Goal: Task Accomplishment & Management: Complete application form

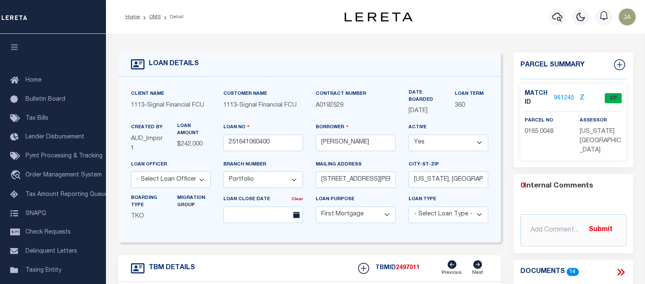
select select "2139"
select select "10"
select select "Escrow"
click at [557, 19] on icon "button" at bounding box center [557, 17] width 10 height 9
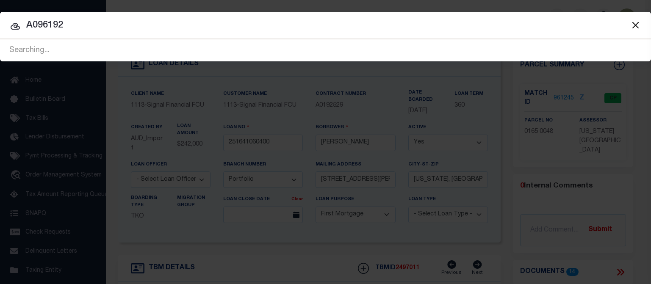
type input "A0961920"
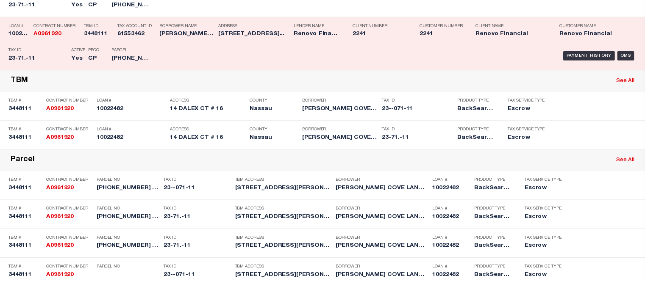
scroll to position [169, 0]
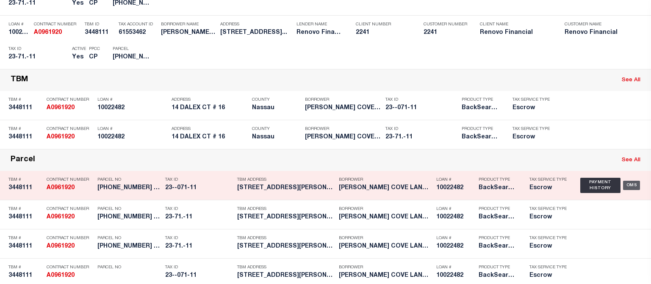
click at [627, 186] on div "OMS" at bounding box center [631, 185] width 17 height 9
type input "10022482"
type input "[PERSON_NAME] COVE LANDING LLC A [US_STATE] LIMITED LIABILITY CO"
select select
select select "400"
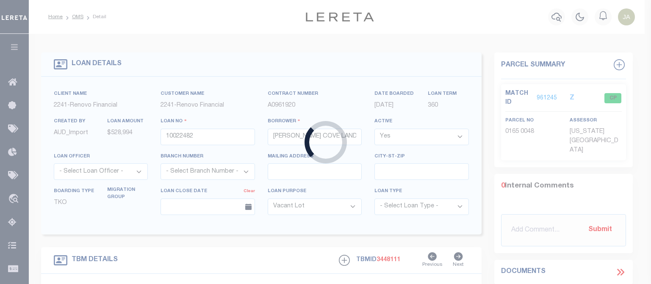
select select "25067"
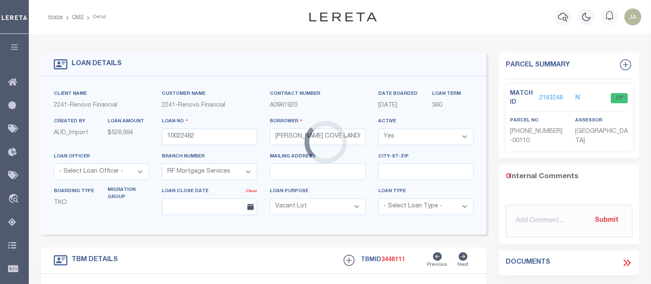
type input "[STREET_ADDRESS]"
select select "4"
type input "[GEOGRAPHIC_DATA]"
type input "a0kUS00000Boqza"
type input "NY"
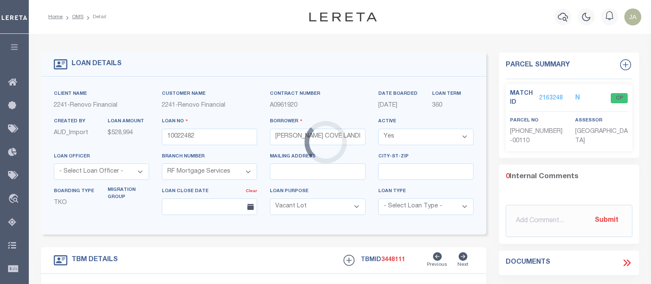
select select
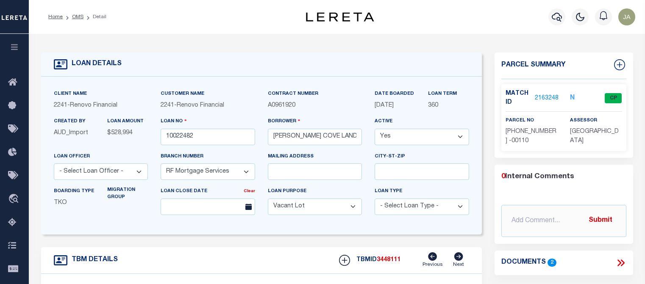
click at [542, 97] on link "2163248" at bounding box center [546, 98] width 24 height 9
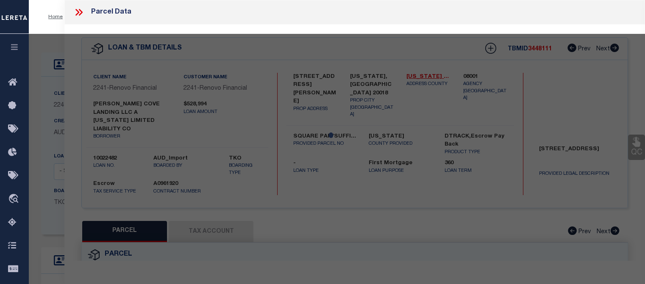
select select "AS"
checkbox input "false"
select select "CP"
type input "[PERSON_NAME] & [PERSON_NAME]"
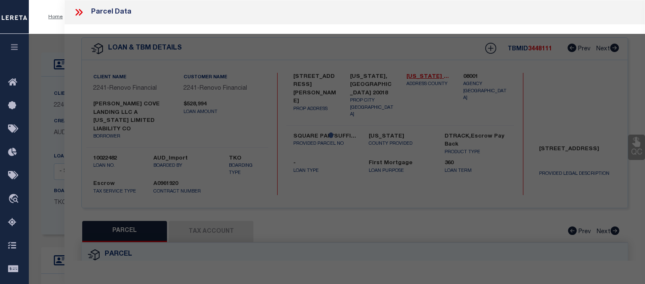
select select "ATL"
select select "ADD"
type input "[STREET_ADDRESS]"
checkbox input "false"
type input "[GEOGRAPHIC_DATA], [GEOGRAPHIC_DATA] 11542"
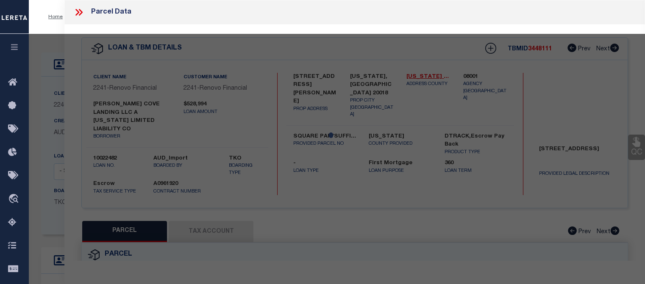
type textarea "TOWN #4 SCH DIST 005"
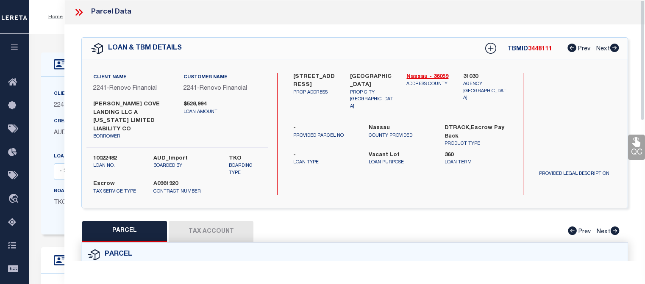
click at [215, 223] on button "Tax Account" at bounding box center [211, 231] width 85 height 21
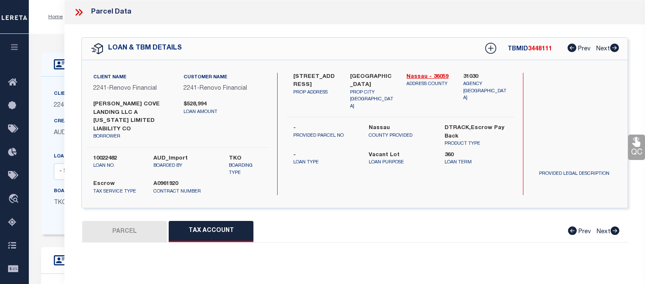
select select "100"
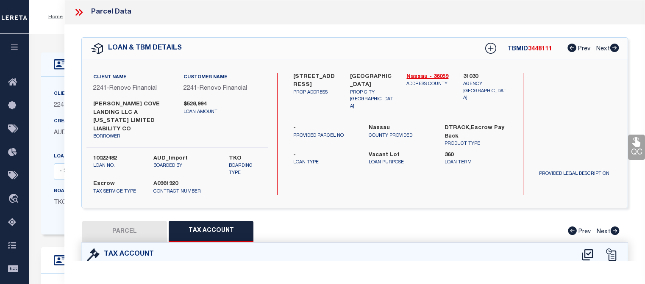
select select "100"
click at [465, 173] on div "14 Dalex Court 16 PROP ADDRESS [GEOGRAPHIC_DATA], [GEOGRAPHIC_DATA] [STREET_ADD…" at bounding box center [399, 134] width 227 height 122
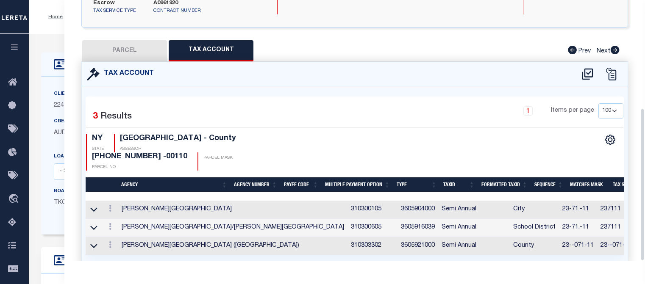
scroll to position [185, 0]
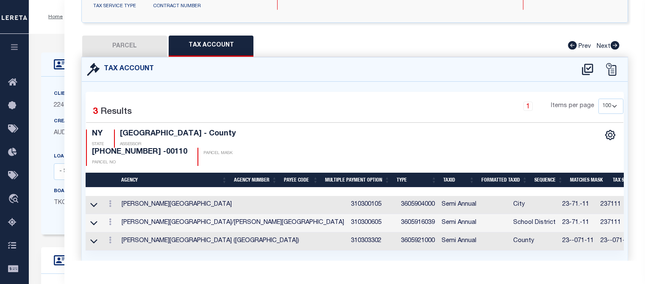
click at [474, 36] on div "PARCEL Tax Account Prev Next" at bounding box center [354, 46] width 546 height 21
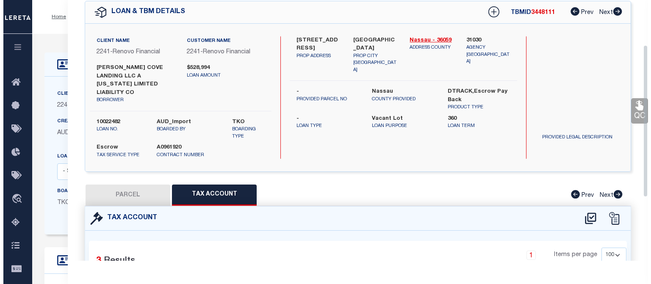
scroll to position [0, 0]
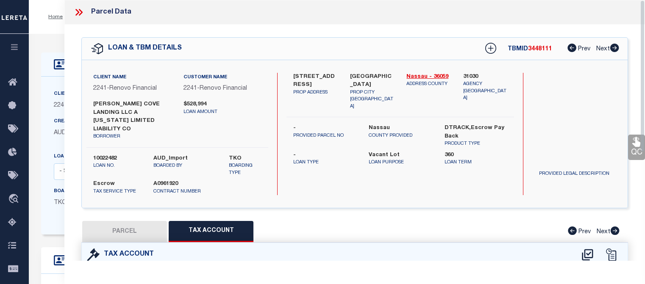
click at [352, 21] on div "Parcel Data" at bounding box center [354, 12] width 580 height 25
click at [75, 11] on icon at bounding box center [78, 12] width 11 height 11
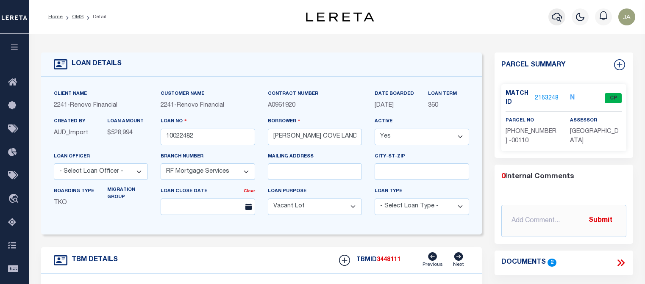
click at [555, 17] on icon "button" at bounding box center [556, 17] width 10 height 10
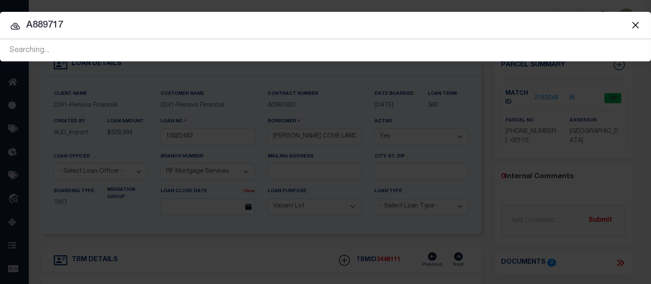
type input "A889717"
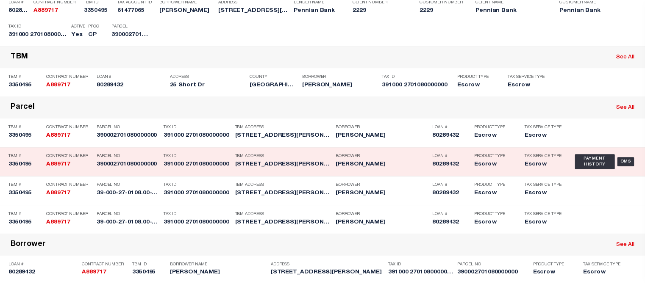
scroll to position [164, 0]
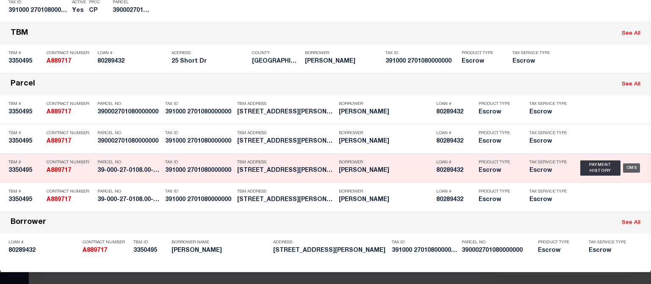
click at [627, 164] on div "OMS" at bounding box center [631, 167] width 17 height 9
type input "80289432"
type input "[PERSON_NAME]"
select select
select select "10"
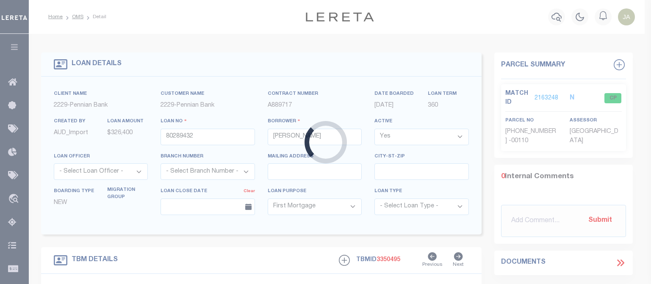
type input "25 Short Dr"
type input "39-000-27-0108.00-00000"
select select
type input "[PERSON_NAME], [GEOGRAPHIC_DATA] 17319"
type input "PA"
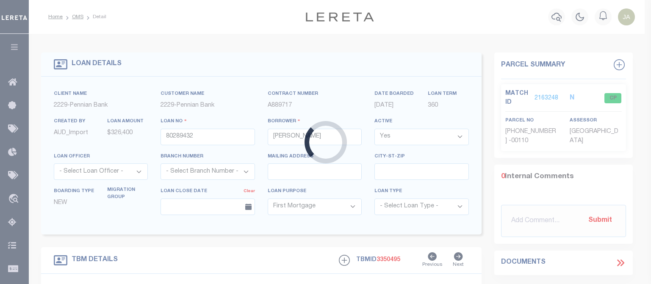
select select
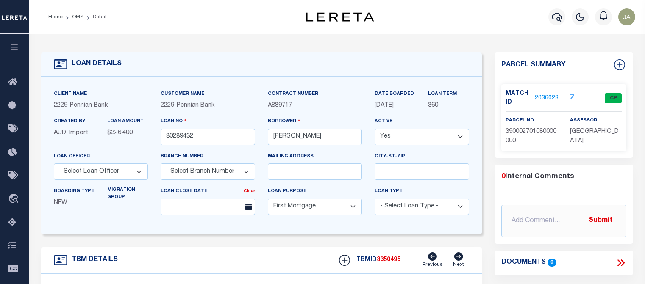
click at [537, 96] on link "2036023" at bounding box center [546, 98] width 24 height 9
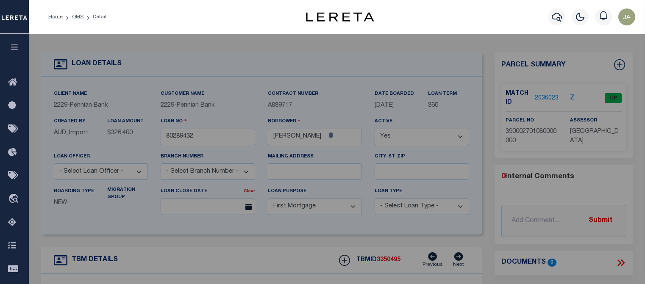
select select "AS"
select select
checkbox input "false"
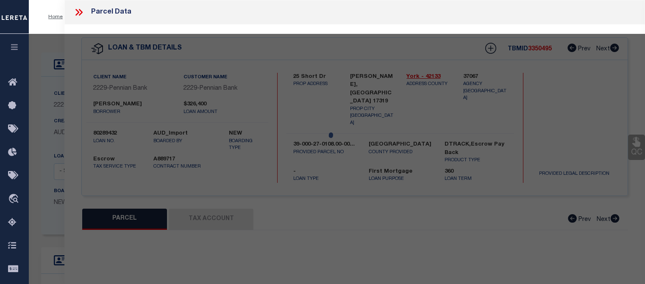
select select "CP"
type input "[PERSON_NAME]"
select select "AGW"
select select
type input "25 Short Dr"
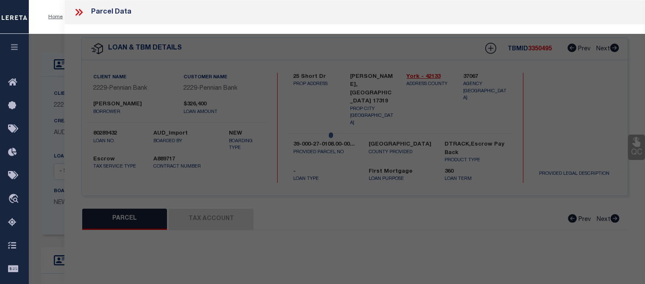
checkbox input "false"
type input "[PERSON_NAME], [GEOGRAPHIC_DATA] 17319"
type textarea "Lereta mask requires a 1 or 2 in the third place, so 1 has been added to others…"
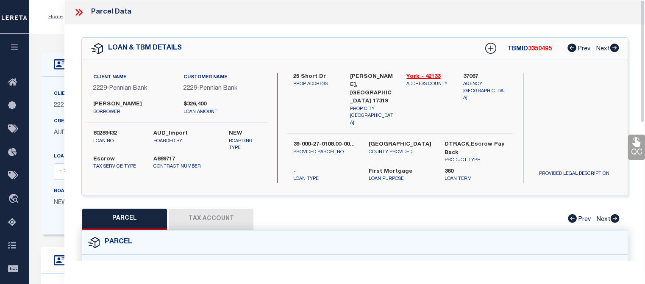
click at [217, 210] on button "Tax Account" at bounding box center [211, 219] width 85 height 21
select select "100"
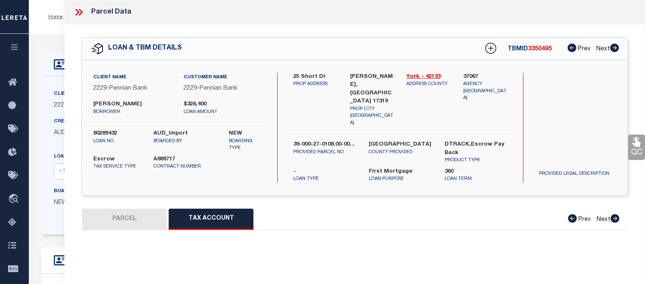
select select "100"
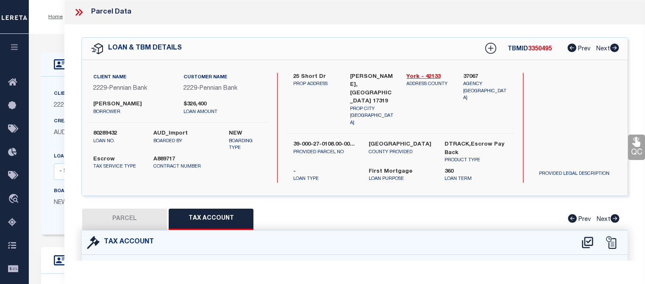
click at [78, 13] on icon at bounding box center [78, 12] width 11 height 11
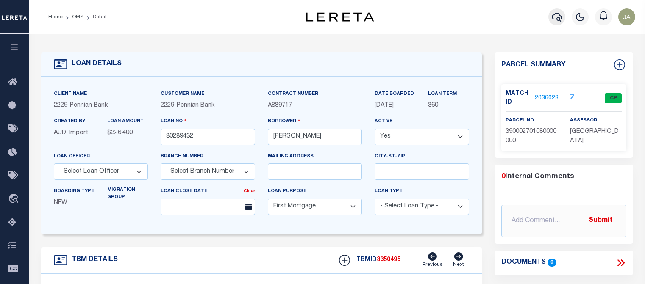
click at [558, 18] on icon "button" at bounding box center [556, 17] width 10 height 9
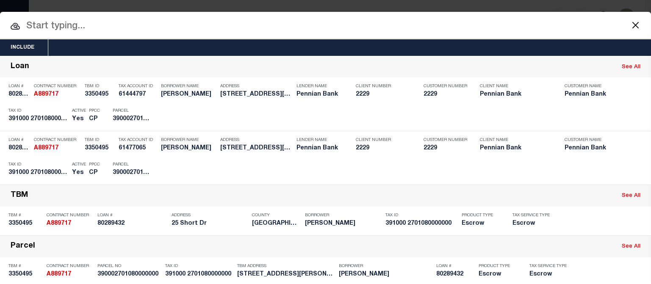
click at [39, 25] on input "text" at bounding box center [325, 26] width 651 height 15
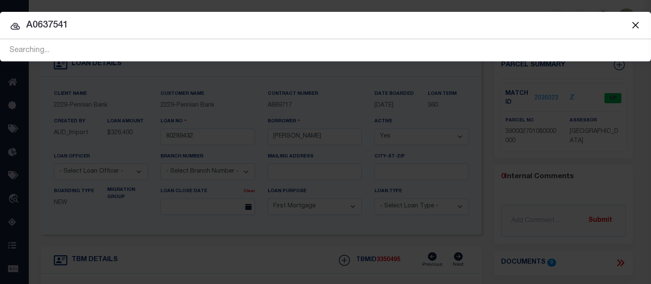
type input "A0637541"
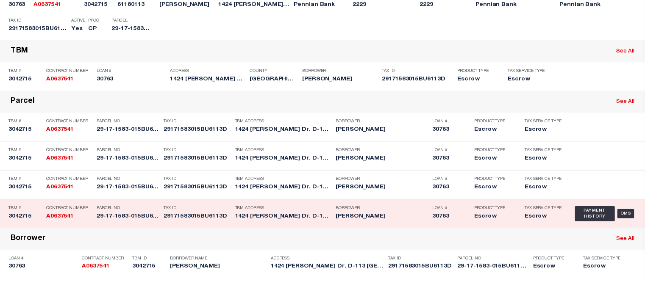
scroll to position [164, 0]
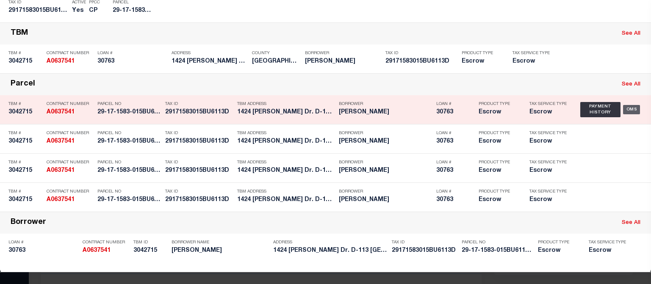
click at [628, 111] on div "OMS" at bounding box center [631, 109] width 17 height 9
type input "30763"
type input "[PERSON_NAME]"
select select
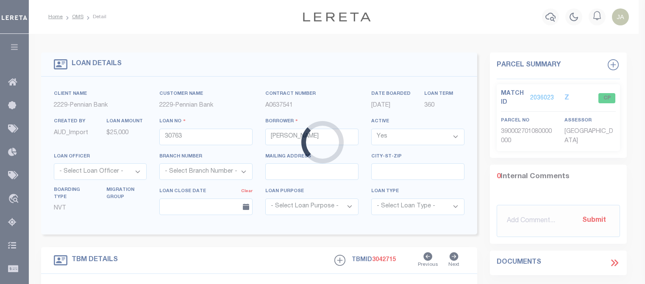
type input "1424 [PERSON_NAME] Dr. D-113"
type input "29-17-1583-015BU6113D"
select select
type input "[GEOGRAPHIC_DATA] PA 17013"
select select
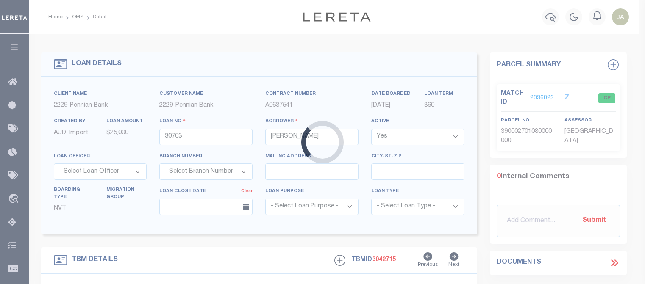
type textarea "Liability subject to parcel provided"
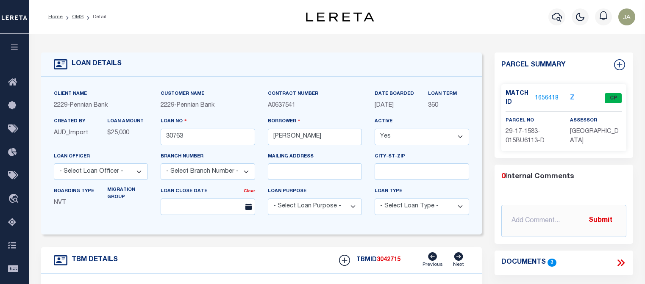
click at [541, 96] on link "1656418" at bounding box center [546, 98] width 24 height 9
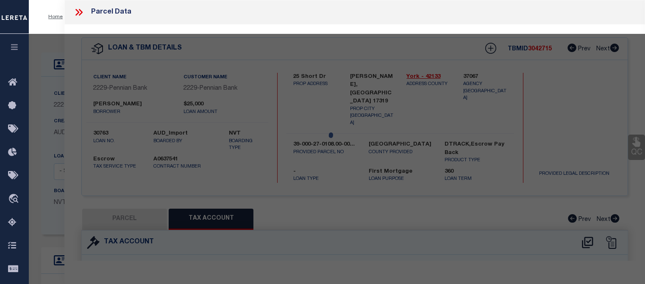
select select "AS"
select select
checkbox input "false"
select select "CP"
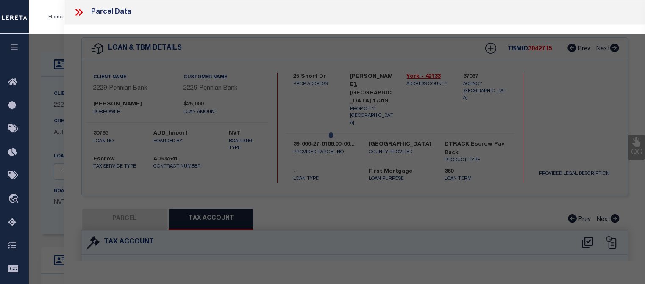
type input "NORTH MIDDLETON TWP"
select select
type input "1424 [PERSON_NAME] Dr. D-113"
checkbox input "false"
type textarea "Tax ID Special Project"
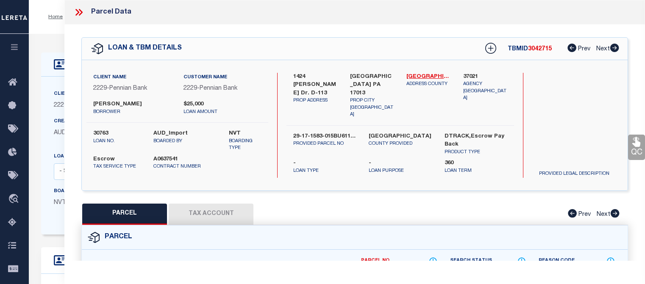
click at [227, 213] on button "Tax Account" at bounding box center [211, 214] width 85 height 21
select select "100"
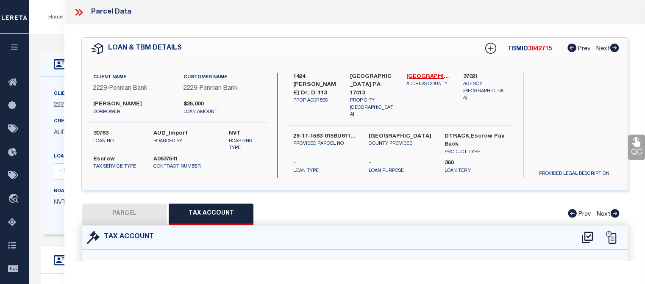
select select "100"
